Goal: Check status: Check status

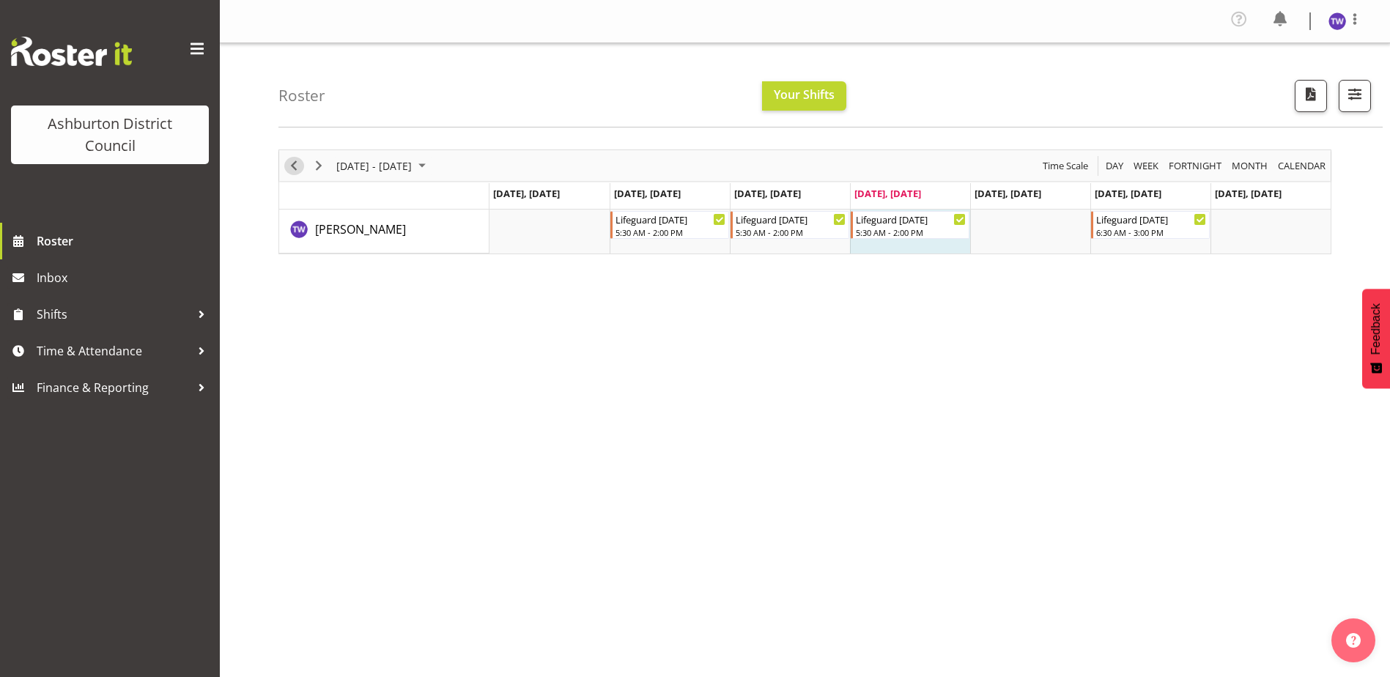
click at [297, 169] on span "Previous" at bounding box center [294, 166] width 18 height 18
click at [318, 162] on span "Next" at bounding box center [319, 166] width 18 height 18
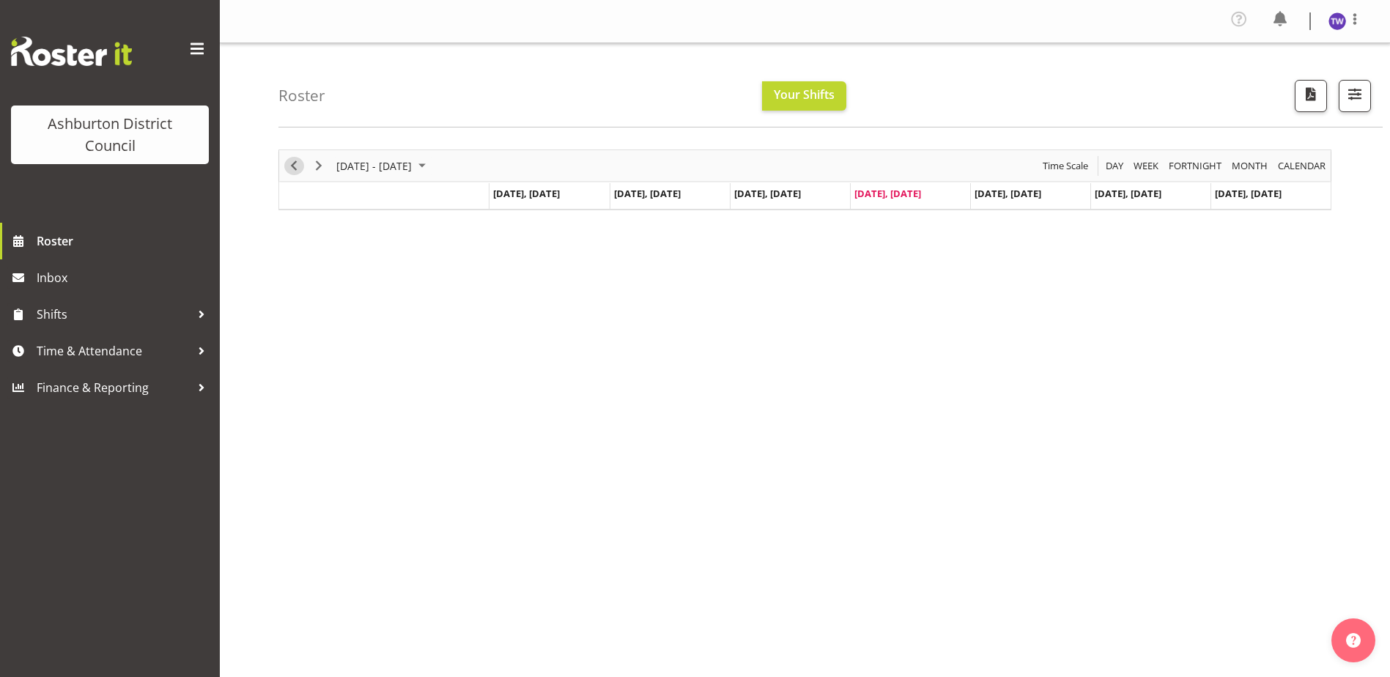
click at [292, 165] on span "Previous" at bounding box center [294, 166] width 18 height 18
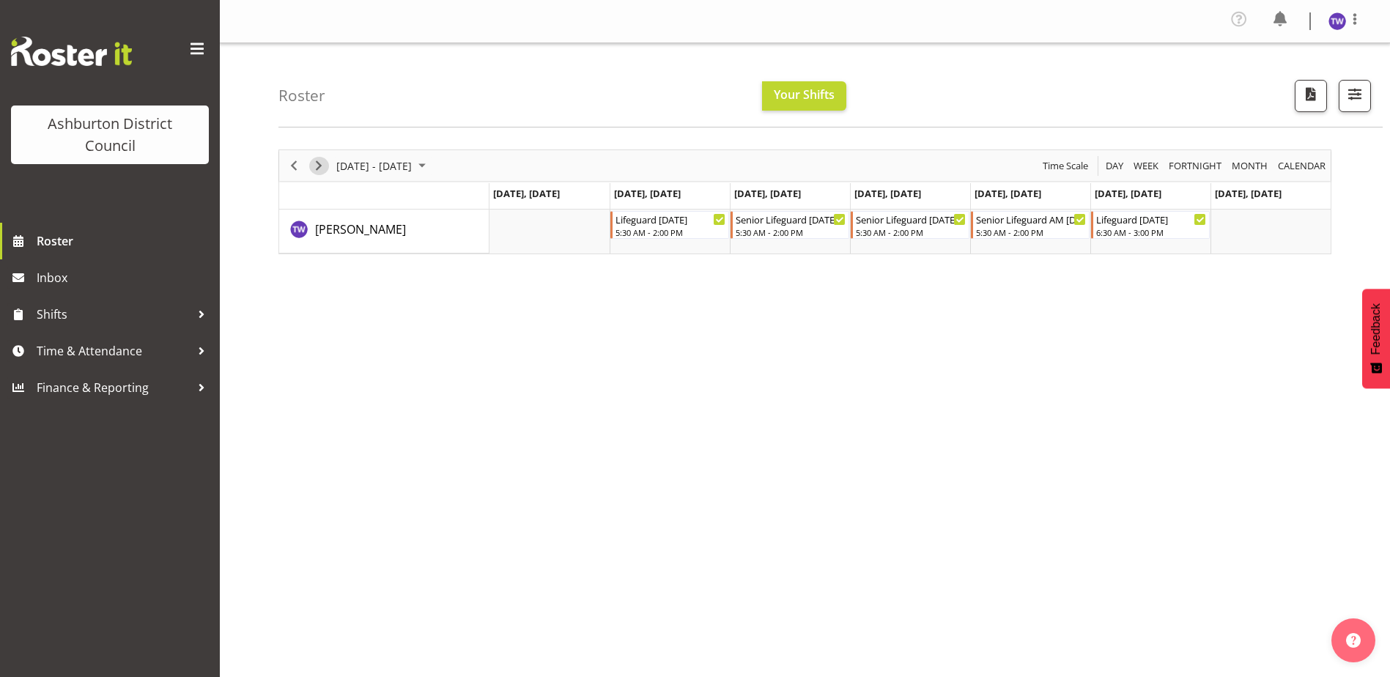
click at [319, 174] on span "Next" at bounding box center [319, 166] width 18 height 18
click at [326, 162] on span "Next" at bounding box center [319, 166] width 18 height 18
click at [318, 170] on span "Next" at bounding box center [319, 166] width 18 height 18
click at [318, 169] on span "Next" at bounding box center [319, 166] width 18 height 18
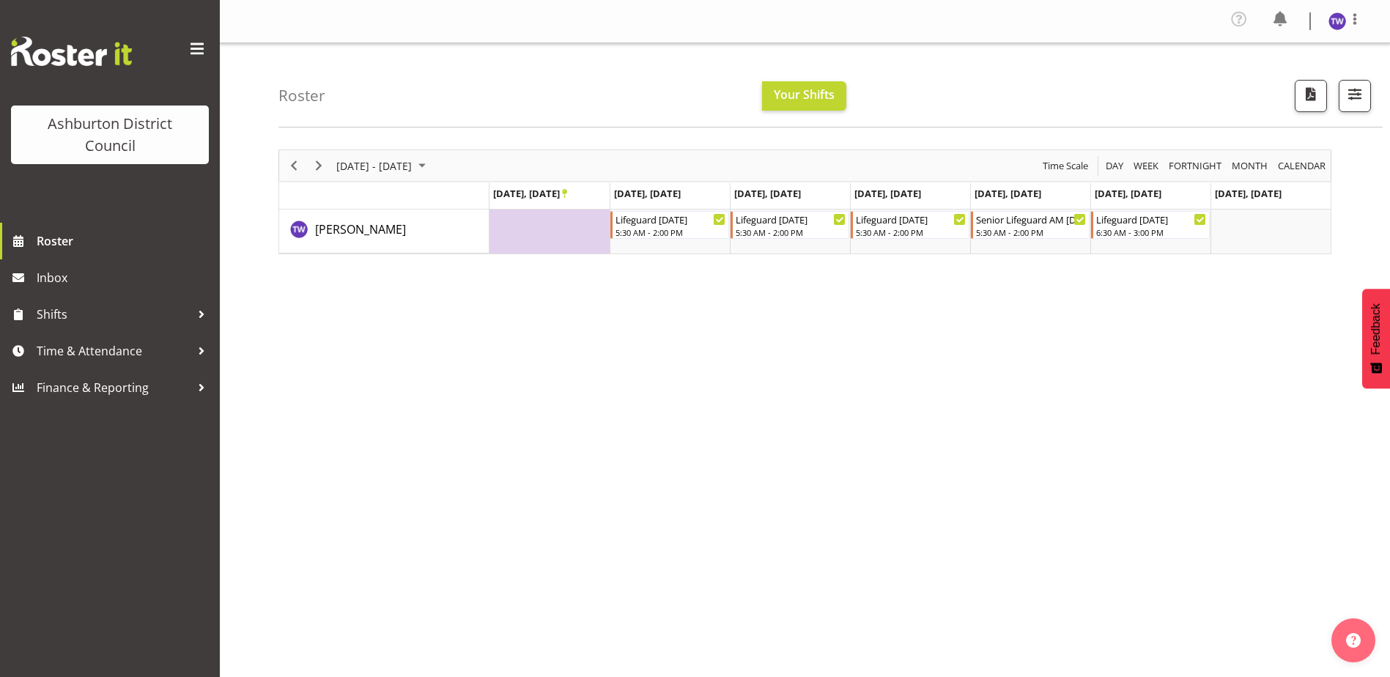
click at [579, 237] on td "Timeline Week of September 25, 2025" at bounding box center [549, 232] width 120 height 44
